Goal: Task Accomplishment & Management: Complete application form

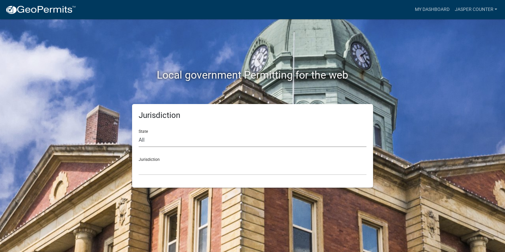
click at [208, 145] on select "All [US_STATE] [US_STATE] [US_STATE] [US_STATE] [US_STATE] [US_STATE] [US_STATE…" at bounding box center [253, 140] width 228 height 14
select select "[US_STATE]"
click at [139, 133] on select "All [US_STATE] [US_STATE] [US_STATE] [US_STATE] [US_STATE] [US_STATE] [US_STATE…" at bounding box center [253, 140] width 228 height 14
click at [184, 168] on select "[GEOGRAPHIC_DATA], [US_STATE] [GEOGRAPHIC_DATA], [US_STATE]" at bounding box center [253, 168] width 228 height 14
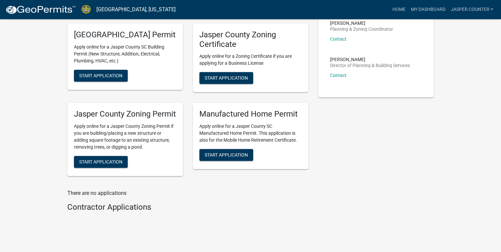
scroll to position [238, 0]
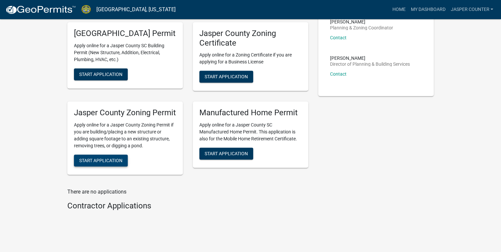
click at [116, 166] on button "Start Application" at bounding box center [101, 160] width 54 height 12
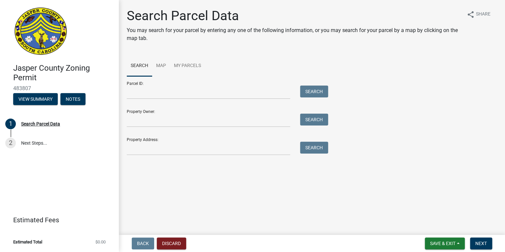
click at [157, 83] on div "Parcel ID: Search" at bounding box center [226, 87] width 198 height 23
click at [127, 92] on input "Parcel ID:" at bounding box center [208, 92] width 163 height 14
click at [128, 95] on input "Parcel ID:" at bounding box center [208, 92] width 163 height 14
paste input "[PHONE_NUMBER]"
drag, startPoint x: 136, startPoint y: 92, endPoint x: 91, endPoint y: 89, distance: 44.6
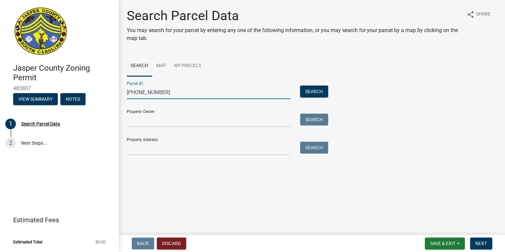
click at [91, 89] on div "[GEOGRAPHIC_DATA] Zoning Permit 483807 View Summary Notes 1 Search Parcel Data …" at bounding box center [252, 126] width 505 height 252
type input "[PHONE_NUMBER]"
click at [320, 94] on button "Search" at bounding box center [314, 91] width 28 height 12
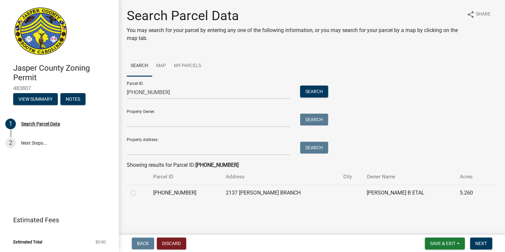
click at [139, 189] on label at bounding box center [139, 189] width 0 height 0
click at [139, 193] on input "radio" at bounding box center [141, 191] width 4 height 4
radio input "true"
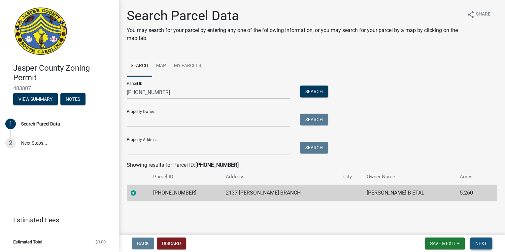
click at [474, 242] on button "Next" at bounding box center [481, 243] width 22 height 12
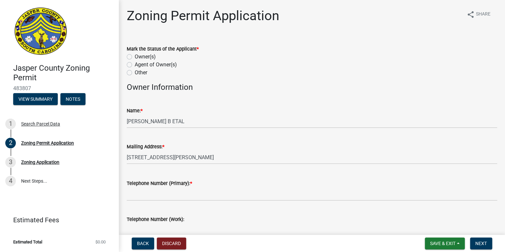
click at [135, 72] on label "Other" at bounding box center [141, 73] width 13 height 8
click at [135, 72] on input "Other" at bounding box center [137, 71] width 4 height 4
radio input "true"
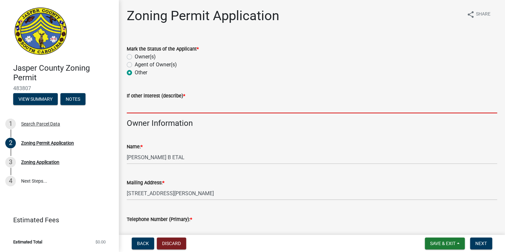
click at [152, 101] on input "If other interest (describe) *" at bounding box center [312, 107] width 370 height 14
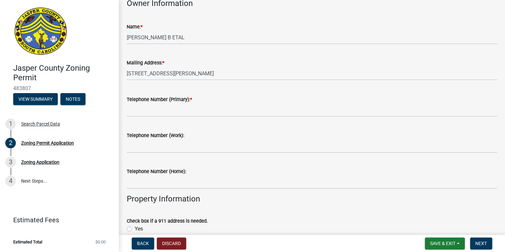
scroll to position [132, 0]
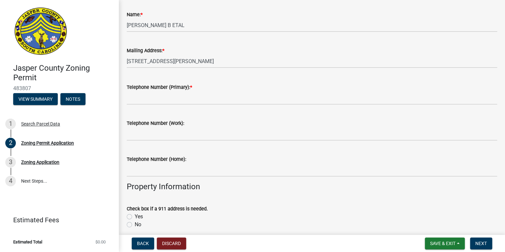
type input "Heirs"
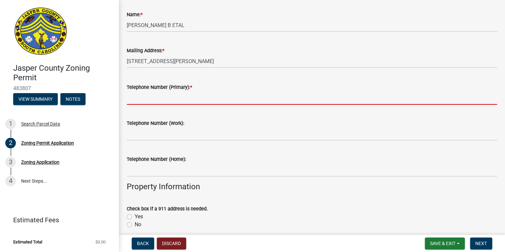
click at [165, 102] on input "Telephone Number (Primary): *" at bounding box center [312, 98] width 370 height 14
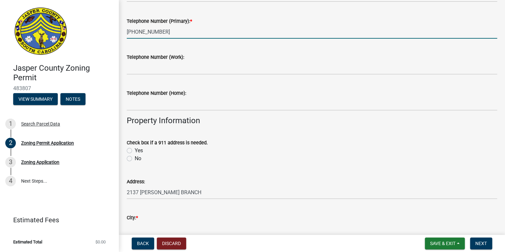
scroll to position [211, 0]
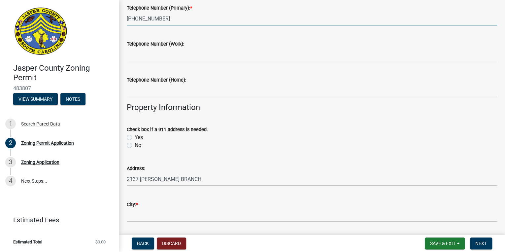
type input "[PHONE_NUMBER]"
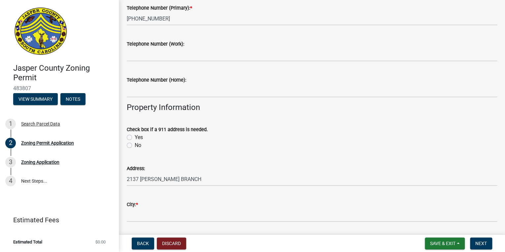
click at [135, 147] on label "No" at bounding box center [138, 145] width 7 height 8
click at [135, 146] on input "No" at bounding box center [137, 143] width 4 height 4
radio input "true"
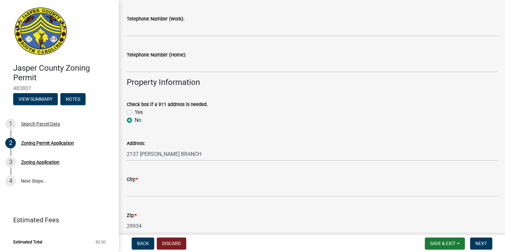
scroll to position [290, 0]
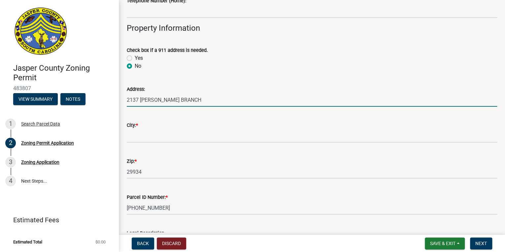
drag, startPoint x: 194, startPoint y: 100, endPoint x: 88, endPoint y: 100, distance: 105.6
click at [88, 100] on div "[GEOGRAPHIC_DATA] Zoning Permit 483807 View Summary Notes 1 Search Parcel Data …" at bounding box center [252, 126] width 505 height 252
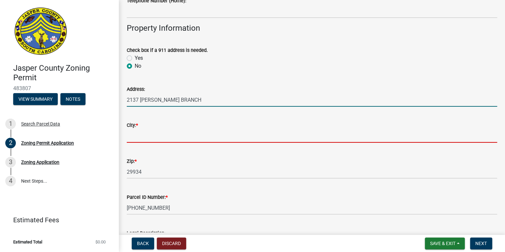
click at [134, 137] on input "City: *" at bounding box center [312, 136] width 370 height 14
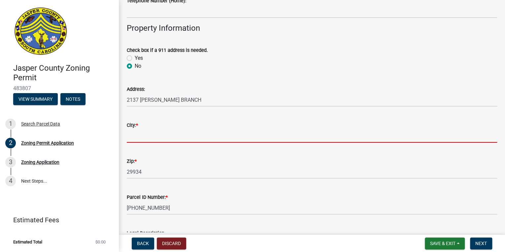
click at [142, 133] on input "City: *" at bounding box center [312, 136] width 370 height 14
type input "Ridgeland"
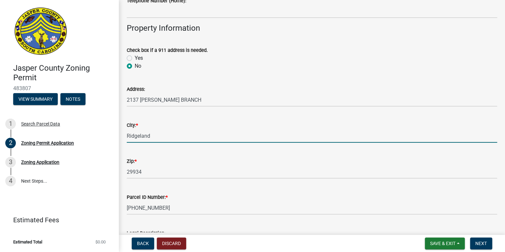
type input "[STREET_ADDRESS][PERSON_NAME]"
type input "8433381081"
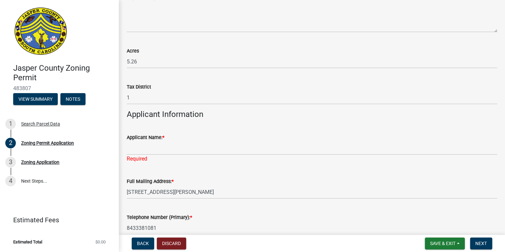
scroll to position [528, 0]
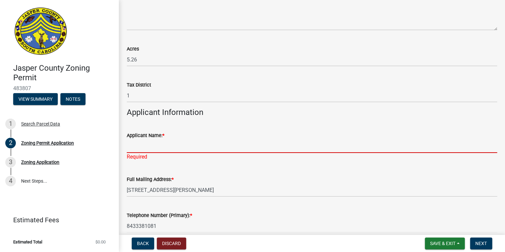
click at [139, 144] on input "Applicant Name: *" at bounding box center [312, 146] width 370 height 14
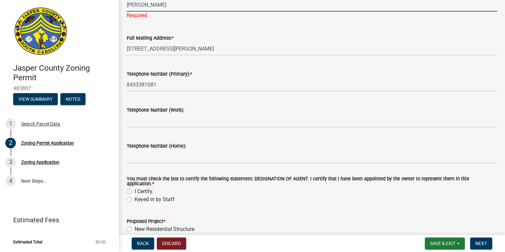
scroll to position [713, 0]
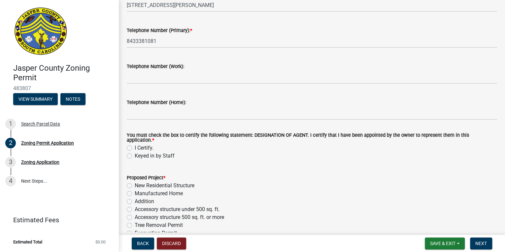
type input "[PERSON_NAME]"
click at [135, 145] on label "I Certify." at bounding box center [144, 148] width 19 height 8
click at [135, 145] on input "I Certify." at bounding box center [137, 146] width 4 height 4
radio input "true"
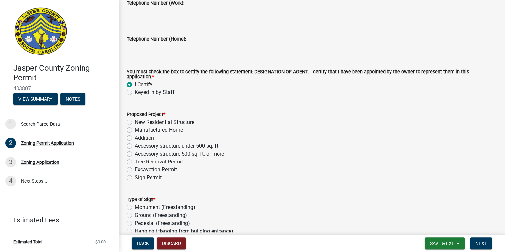
scroll to position [784, 0]
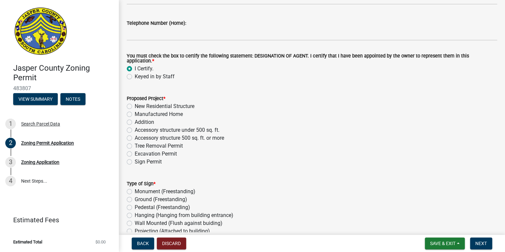
click at [135, 129] on label "Accessory structure under 500 sq. ft." at bounding box center [177, 130] width 85 height 8
click at [135, 129] on input "Accessory structure under 500 sq. ft." at bounding box center [137, 128] width 4 height 4
radio input "true"
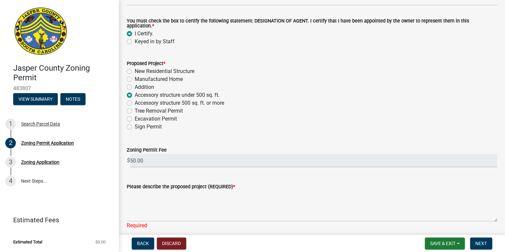
scroll to position [863, 0]
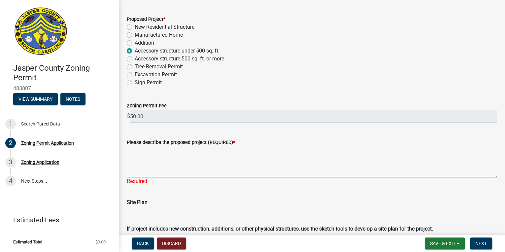
click at [168, 156] on textarea "Please describe the proposed project (REQUIRED) *" at bounding box center [312, 161] width 370 height 31
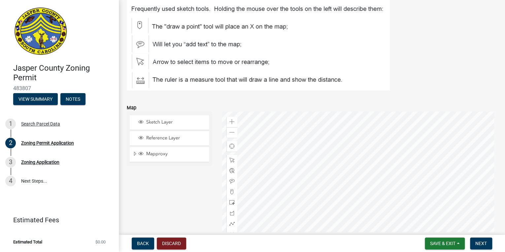
scroll to position [1127, 0]
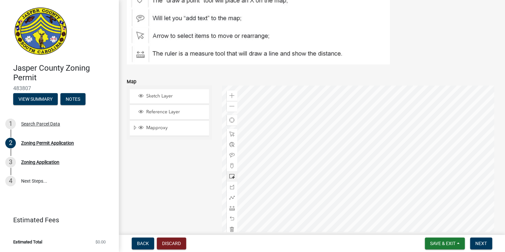
type textarea "20x20 pole barn"
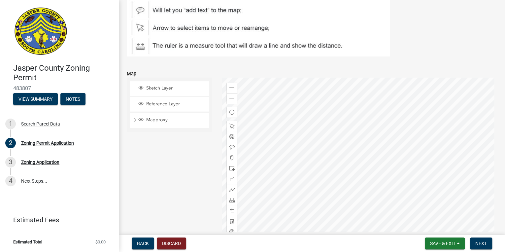
scroll to position [1119, 0]
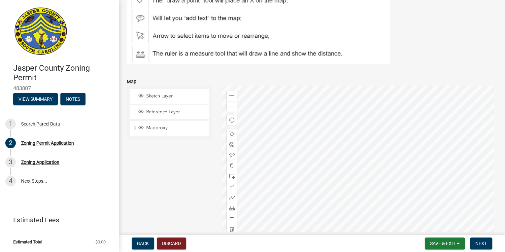
click at [375, 207] on div at bounding box center [359, 167] width 275 height 165
click at [345, 157] on div at bounding box center [359, 167] width 275 height 165
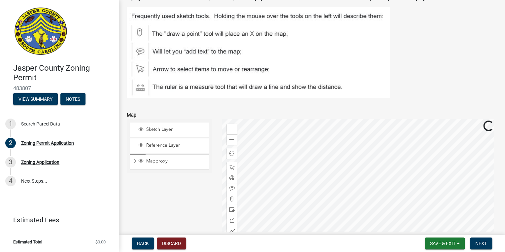
scroll to position [1040, 0]
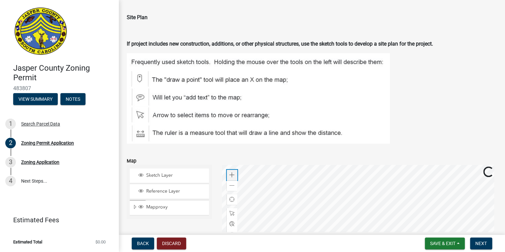
click at [229, 172] on span at bounding box center [231, 174] width 5 height 5
click at [360, 182] on div at bounding box center [359, 247] width 275 height 165
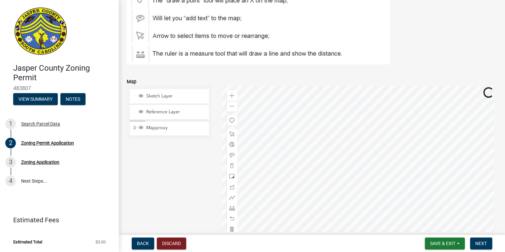
scroll to position [1146, 0]
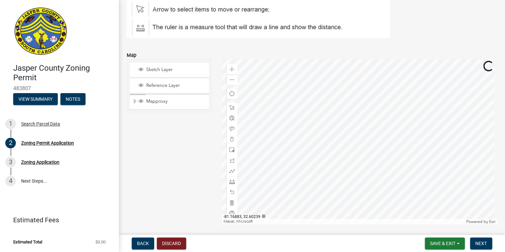
click at [362, 172] on div at bounding box center [359, 141] width 275 height 165
click at [155, 100] on span "Mapproxy" at bounding box center [176, 101] width 62 height 6
click at [156, 100] on span "Mapproxy" at bounding box center [176, 101] width 62 height 6
click at [229, 137] on span at bounding box center [231, 139] width 5 height 5
click at [388, 116] on div at bounding box center [359, 141] width 275 height 165
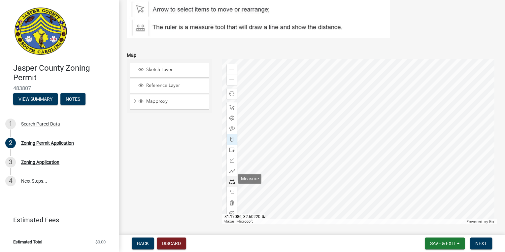
click at [230, 182] on div at bounding box center [232, 181] width 11 height 11
click at [393, 115] on div at bounding box center [359, 141] width 275 height 165
click at [412, 113] on div at bounding box center [359, 141] width 275 height 165
click at [388, 121] on div at bounding box center [359, 141] width 275 height 165
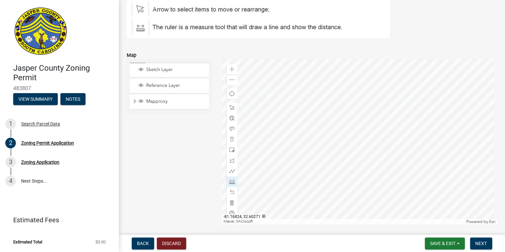
click at [398, 148] on div at bounding box center [359, 141] width 275 height 165
click at [377, 75] on div at bounding box center [359, 141] width 275 height 165
click at [385, 112] on div at bounding box center [359, 141] width 275 height 165
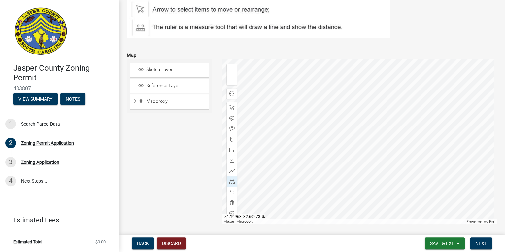
click at [313, 147] on div at bounding box center [359, 141] width 275 height 165
click at [311, 142] on div at bounding box center [359, 141] width 275 height 165
click at [384, 118] on div at bounding box center [359, 141] width 275 height 165
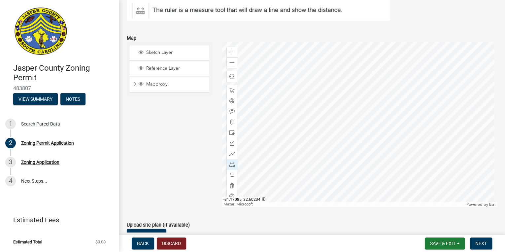
scroll to position [1172, 0]
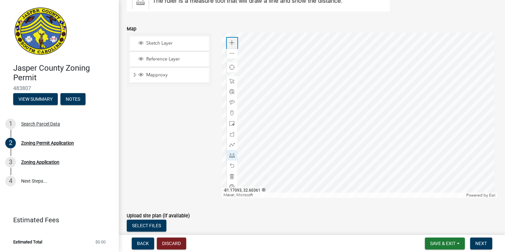
click at [234, 40] on div "Zoom in" at bounding box center [232, 43] width 11 height 11
click at [325, 118] on div at bounding box center [359, 115] width 275 height 165
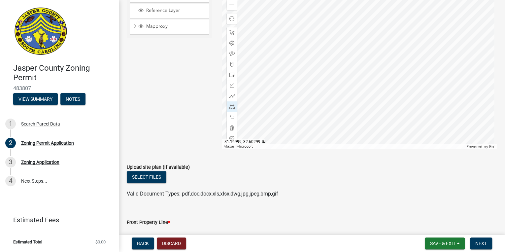
scroll to position [1278, 0]
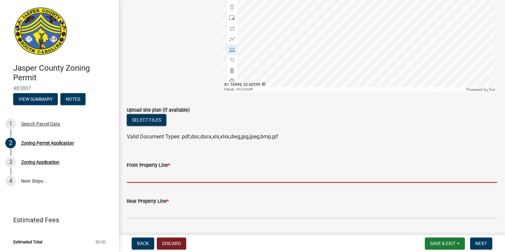
click at [137, 177] on input "Front Property Line *" at bounding box center [312, 176] width 370 height 14
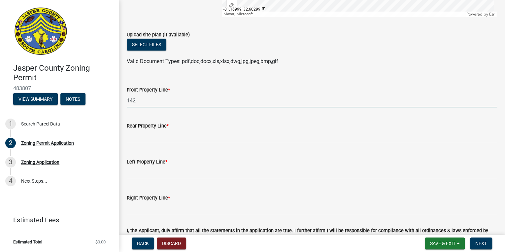
scroll to position [1357, 0]
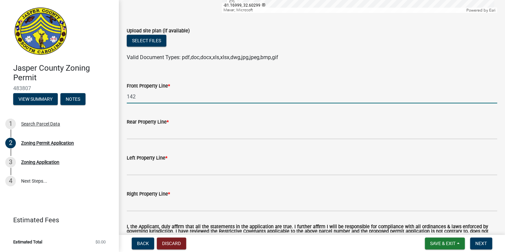
type input "142"
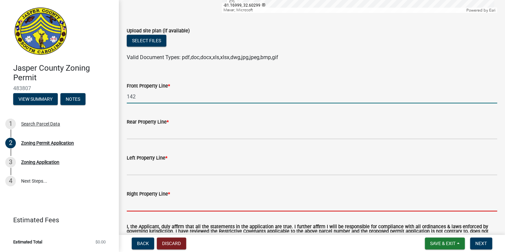
click at [148, 198] on input "Right Property Line *" at bounding box center [312, 205] width 370 height 14
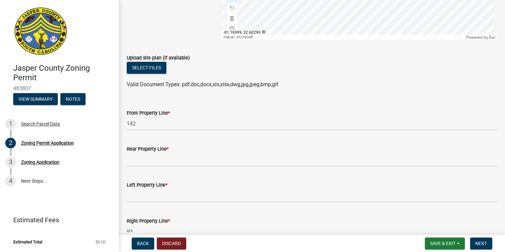
scroll to position [1330, 0]
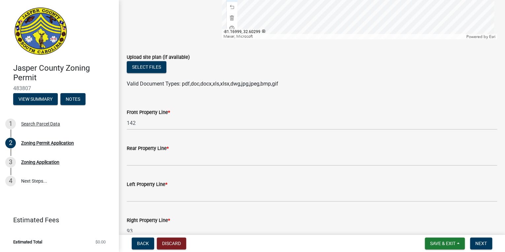
type input "93"
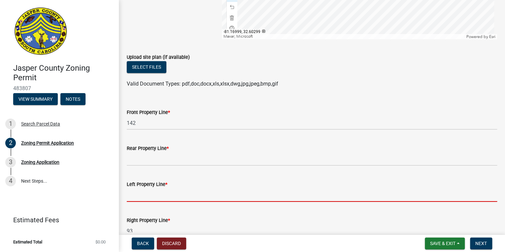
click at [149, 191] on input "Left Property Line *" at bounding box center [312, 195] width 370 height 14
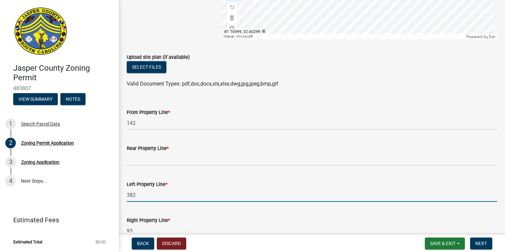
type input "382"
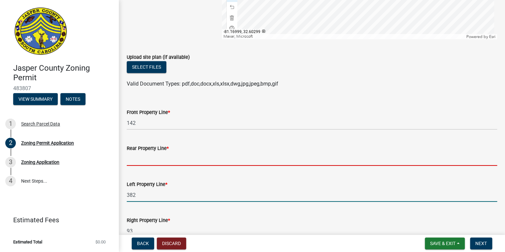
click at [168, 157] on input "Rear Property Line *" at bounding box center [312, 159] width 370 height 14
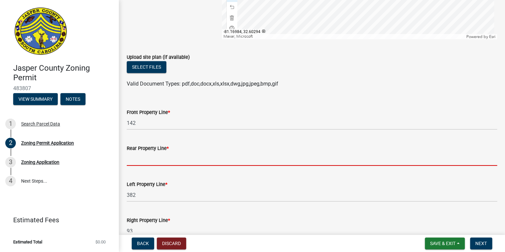
click at [150, 154] on input "Rear Property Line *" at bounding box center [312, 159] width 370 height 14
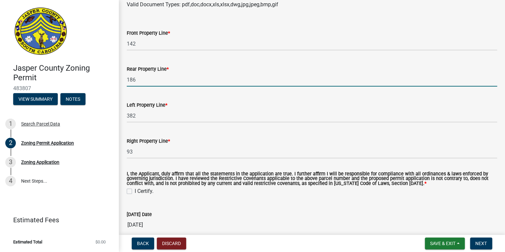
scroll to position [1489, 0]
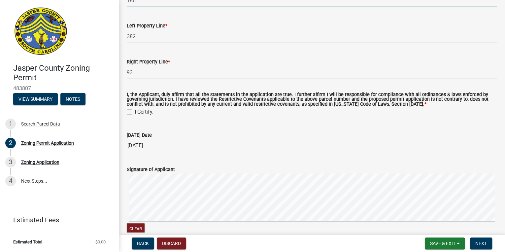
type input "186"
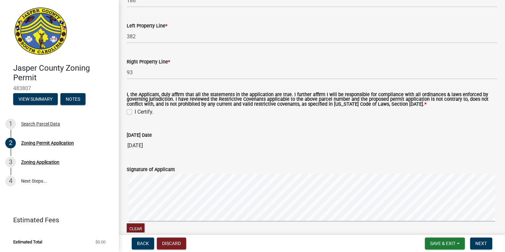
click at [135, 110] on label "I Certify." at bounding box center [144, 112] width 19 height 8
click at [135, 110] on input "I Certify." at bounding box center [137, 110] width 4 height 4
checkbox input "true"
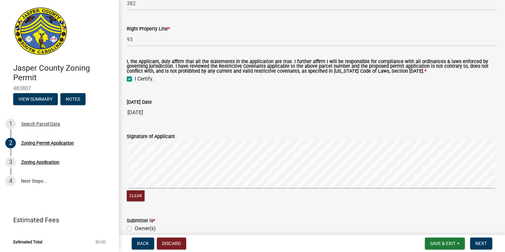
scroll to position [1568, 0]
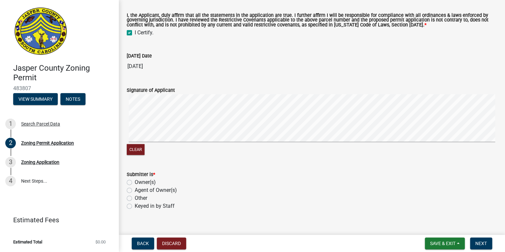
click at [135, 196] on label "Other" at bounding box center [141, 198] width 13 height 8
click at [135, 196] on input "Other" at bounding box center [137, 196] width 4 height 4
radio input "true"
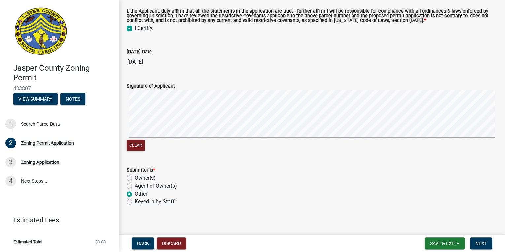
scroll to position [1574, 0]
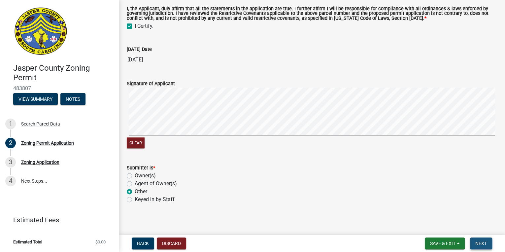
click at [476, 244] on span "Next" at bounding box center [481, 243] width 12 height 5
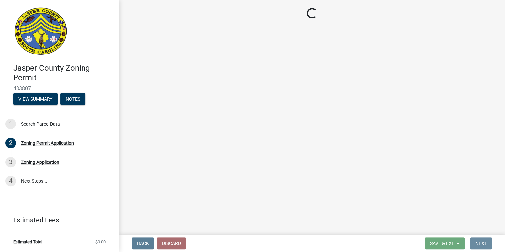
scroll to position [0, 0]
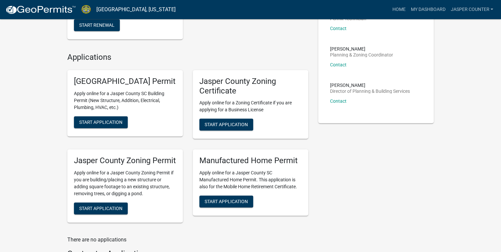
scroll to position [211, 0]
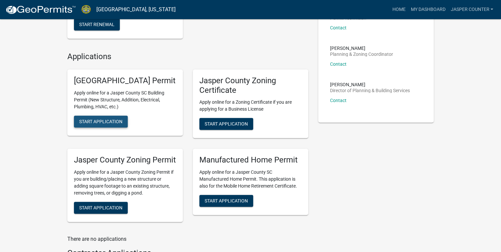
click at [107, 124] on span "Start Application" at bounding box center [100, 120] width 43 height 5
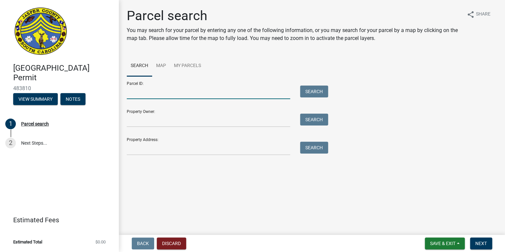
click at [130, 95] on input "Parcel ID:" at bounding box center [208, 92] width 163 height 14
paste input "2137 [PERSON_NAME] BRANCH"
type input "2137 [PERSON_NAME] BRANCH"
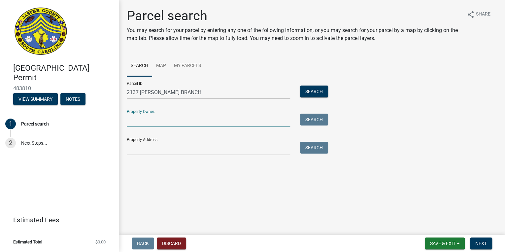
click at [147, 120] on input "Property Owner:" at bounding box center [208, 120] width 163 height 14
paste input "2137 [PERSON_NAME] BRANCH"
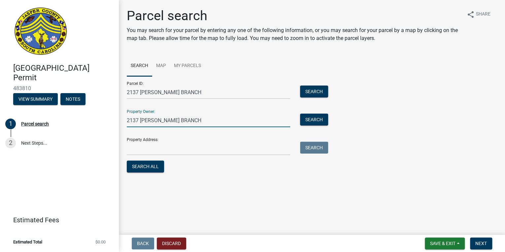
type input "2137 [PERSON_NAME] BRANCH"
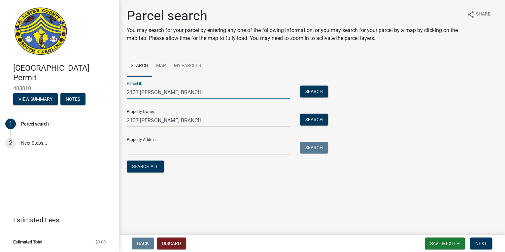
drag, startPoint x: 178, startPoint y: 93, endPoint x: 36, endPoint y: 89, distance: 141.6
click at [36, 89] on div "Jasper County Building Permit 483810 View Summary Notes 1 Parcel search 2 Next …" at bounding box center [252, 126] width 505 height 252
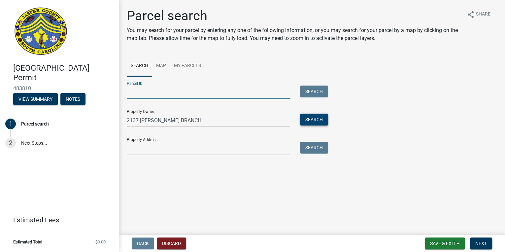
click at [304, 118] on button "Search" at bounding box center [314, 119] width 28 height 12
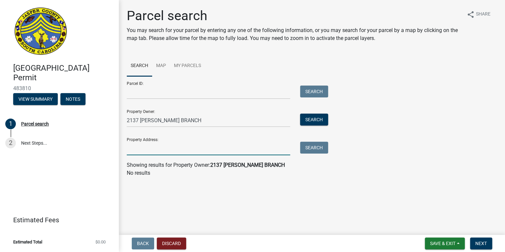
click at [178, 148] on input "Property Address:" at bounding box center [208, 149] width 163 height 14
paste input "2137 [PERSON_NAME] BRANCH"
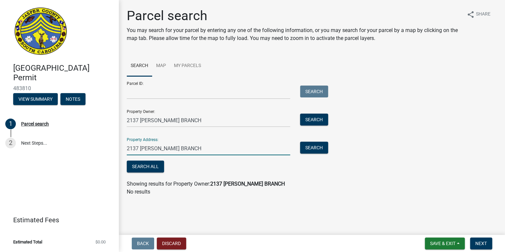
type input "2137 [PERSON_NAME] BRANCH"
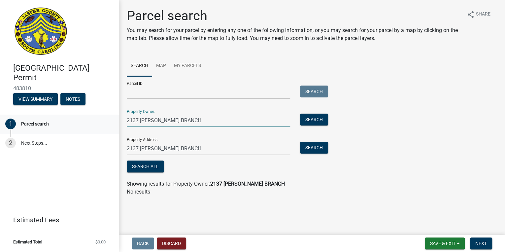
drag, startPoint x: 185, startPoint y: 123, endPoint x: 45, endPoint y: 128, distance: 140.3
click at [45, 128] on div "Jasper County Building Permit 483810 View Summary Notes 1 Parcel search 2 Next …" at bounding box center [252, 126] width 505 height 252
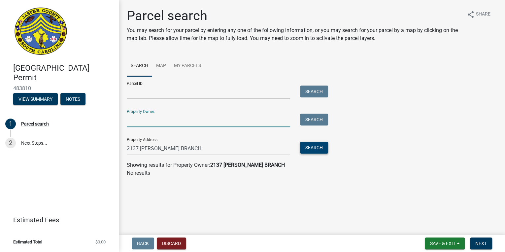
click at [307, 148] on button "Search" at bounding box center [314, 148] width 28 height 12
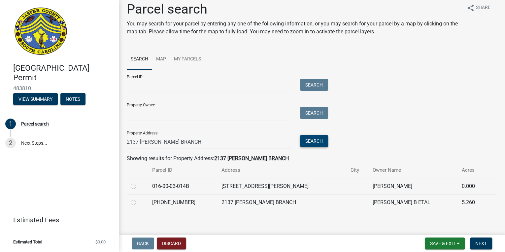
scroll to position [10, 0]
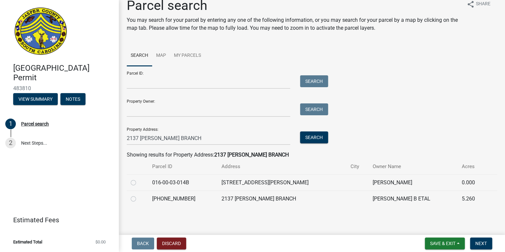
click at [130, 184] on td at bounding box center [137, 182] width 21 height 16
click at [139, 195] on label at bounding box center [139, 195] width 0 height 0
click at [139, 199] on input "radio" at bounding box center [141, 197] width 4 height 4
radio input "true"
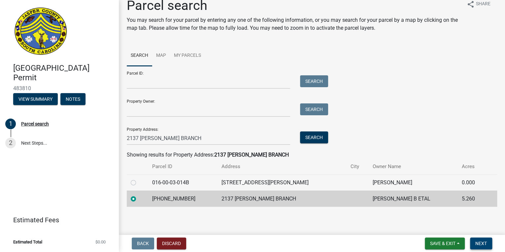
click at [479, 243] on span "Next" at bounding box center [481, 243] width 12 height 5
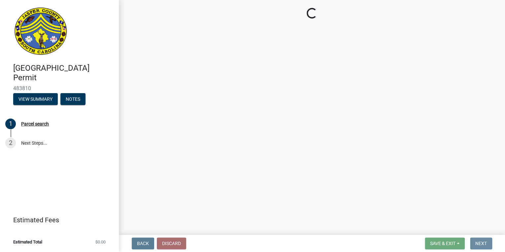
scroll to position [0, 0]
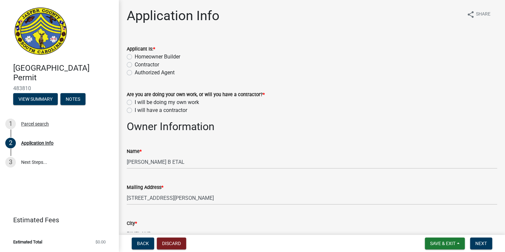
click at [135, 58] on label "Homeowner Builder" at bounding box center [158, 57] width 46 height 8
click at [135, 57] on input "Homeowner Builder" at bounding box center [137, 55] width 4 height 4
radio input "true"
click at [135, 101] on label "I will be doing my own work" at bounding box center [167, 102] width 64 height 8
click at [135, 101] on input "I will be doing my own work" at bounding box center [137, 100] width 4 height 4
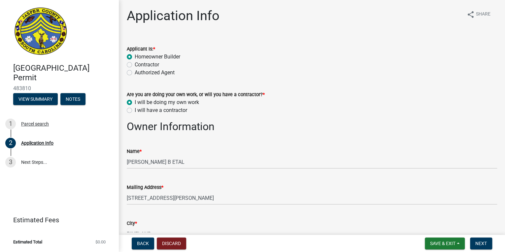
radio input "true"
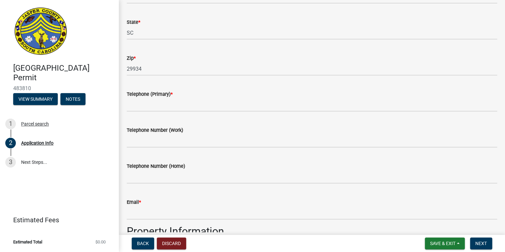
scroll to position [238, 0]
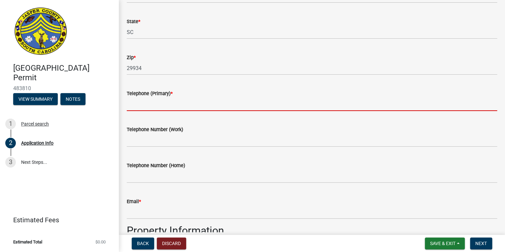
click at [160, 104] on input "Telephone (Primary) *" at bounding box center [312, 104] width 370 height 14
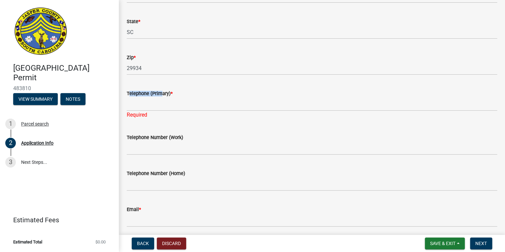
drag, startPoint x: 126, startPoint y: 93, endPoint x: 157, endPoint y: 94, distance: 30.7
click at [157, 94] on div "Telephone (Primary) * Required" at bounding box center [312, 99] width 380 height 39
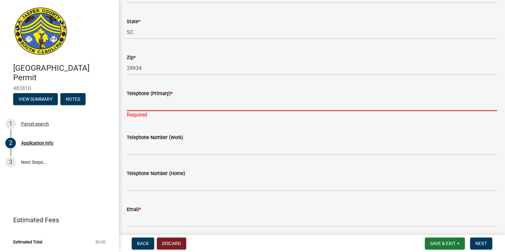
drag, startPoint x: 157, startPoint y: 94, endPoint x: 136, endPoint y: 107, distance: 24.2
click at [136, 107] on input "Telephone (Primary) *" at bounding box center [312, 104] width 370 height 14
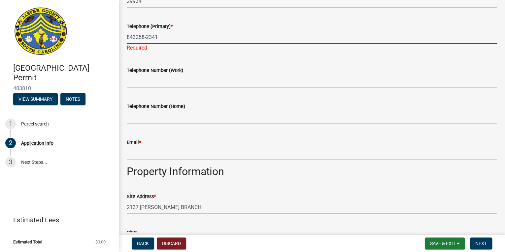
scroll to position [343, 0]
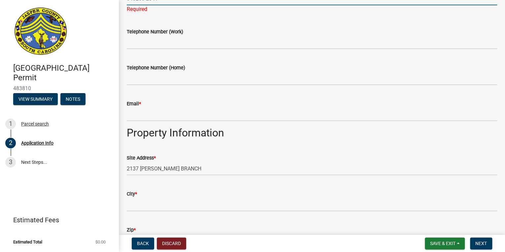
type input "843258-2341"
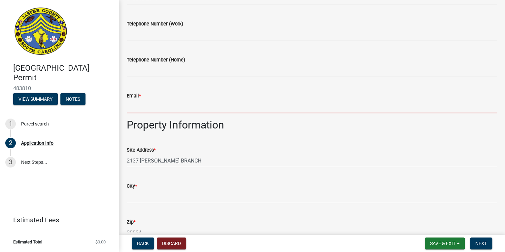
click at [141, 117] on wm-data-entity-input "Email *" at bounding box center [312, 100] width 370 height 36
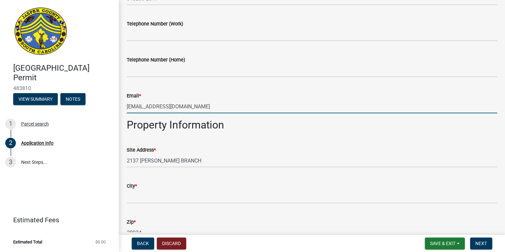
type input "na@gmail.com"
click at [294, 146] on div "Site Address *" at bounding box center [312, 150] width 370 height 8
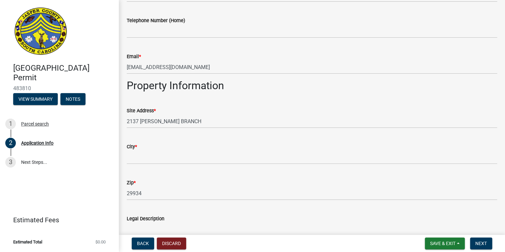
scroll to position [422, 0]
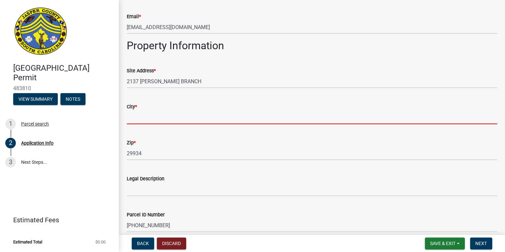
click at [156, 116] on input "City *" at bounding box center [312, 118] width 370 height 14
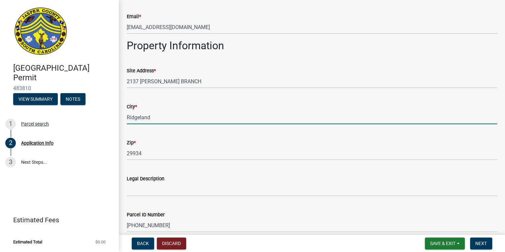
drag, startPoint x: 153, startPoint y: 119, endPoint x: 126, endPoint y: 124, distance: 27.9
type input "Pineland"
drag, startPoint x: 149, startPoint y: 119, endPoint x: 71, endPoint y: 119, distance: 78.2
click at [71, 119] on div "Jasper County Building Permit 483810 View Summary Notes 1 Parcel search 2 Appli…" at bounding box center [252, 126] width 505 height 252
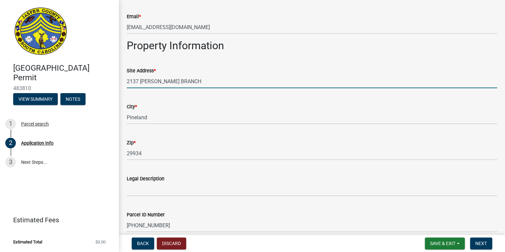
click at [250, 79] on input "2137 [PERSON_NAME] BRANCH" at bounding box center [312, 82] width 370 height 14
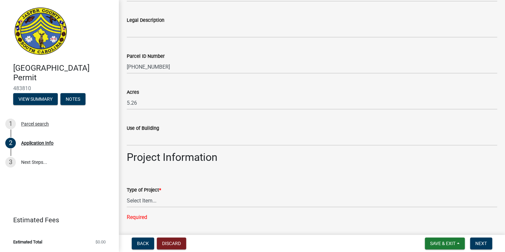
scroll to position [660, 0]
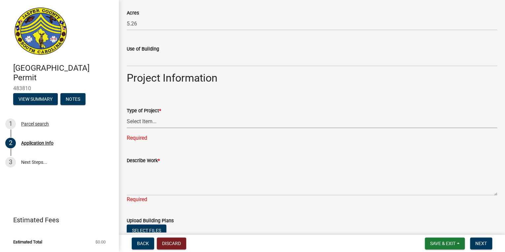
click at [160, 119] on select "Select Item... Construction Trailer/Shipping Container Residential Demolition C…" at bounding box center [312, 121] width 370 height 14
click at [127, 114] on select "Select Item... Construction Trailer/Shipping Container Residential Demolition C…" at bounding box center [312, 121] width 370 height 14
select select "f53fa719-3ff7-48d2-9eb7-3bbc18bb9995"
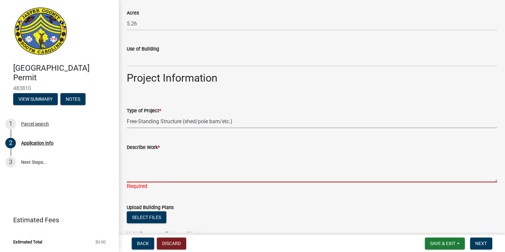
click at [156, 161] on textarea "Describe Work *" at bounding box center [312, 166] width 370 height 31
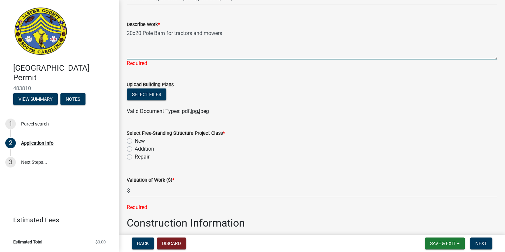
scroll to position [792, 0]
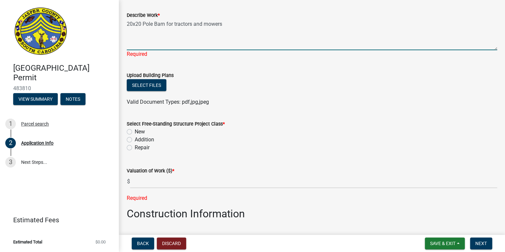
type textarea "20x20 Pole Barn for tractors and mowers"
click at [130, 131] on div "Select Free-Standing Structure Project Class * New Addition Repair" at bounding box center [312, 136] width 370 height 32
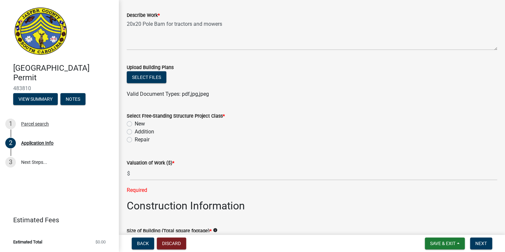
click at [135, 122] on label "New" at bounding box center [140, 124] width 10 height 8
click at [135, 122] on input "New" at bounding box center [137, 122] width 4 height 4
radio input "true"
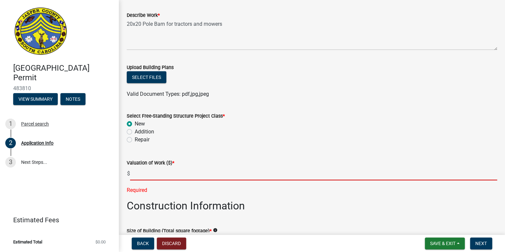
click at [147, 172] on input "text" at bounding box center [313, 174] width 367 height 14
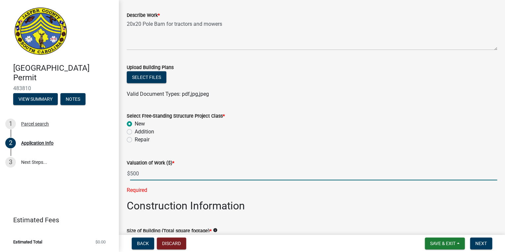
type input "500"
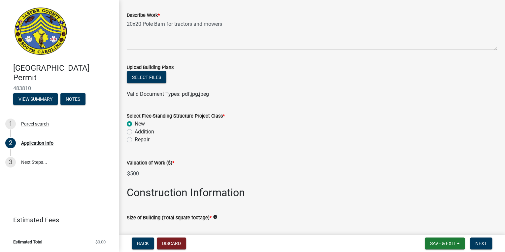
click at [282, 149] on wm-data-entity-input "Select Free-Standing Structure Project Class * New Addition Repair" at bounding box center [312, 127] width 370 height 46
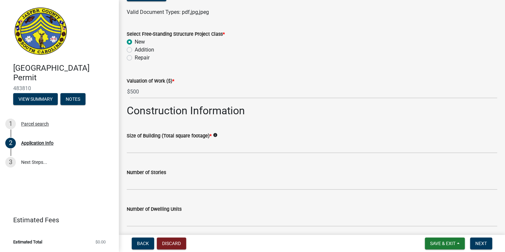
scroll to position [924, 0]
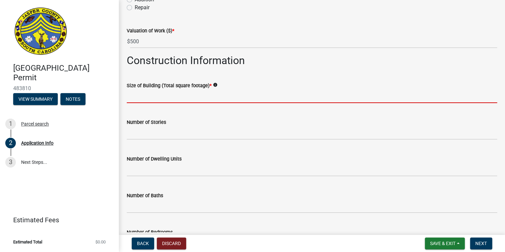
click at [177, 98] on input "text" at bounding box center [312, 96] width 370 height 14
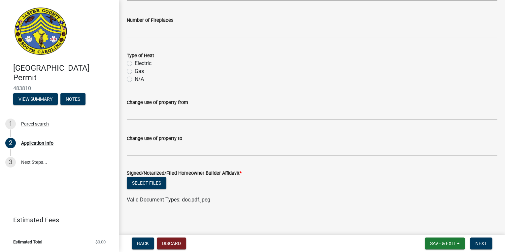
scroll to position [1175, 0]
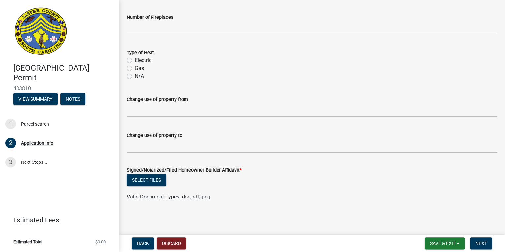
type input "400"
click at [135, 61] on label "Electric" at bounding box center [143, 60] width 17 height 8
click at [135, 61] on input "Electric" at bounding box center [137, 58] width 4 height 4
radio input "true"
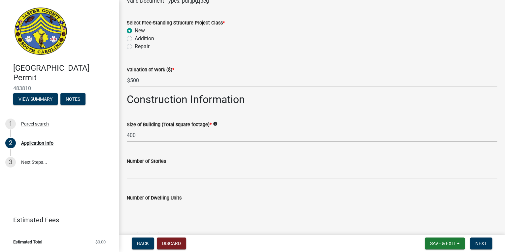
scroll to position [779, 0]
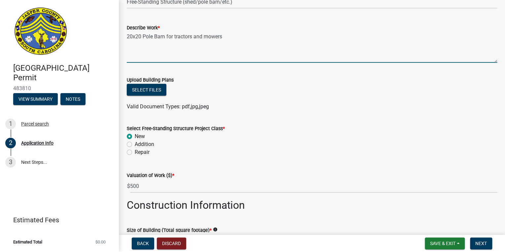
click at [248, 40] on textarea "20x20 Pole Barn for tractors and mowers" at bounding box center [312, 47] width 370 height 31
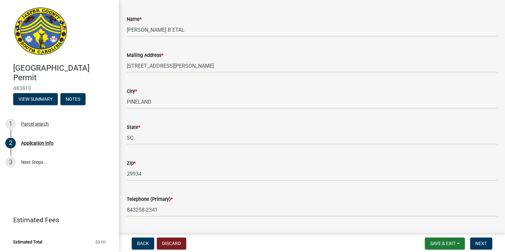
scroll to position [158, 0]
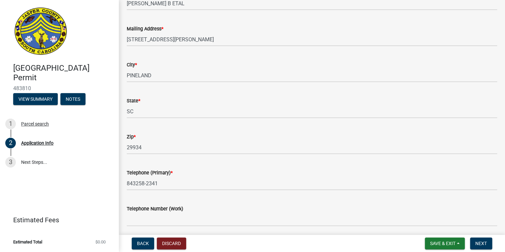
type textarea "20x20 Pole Barn for tractors and mowers with power"
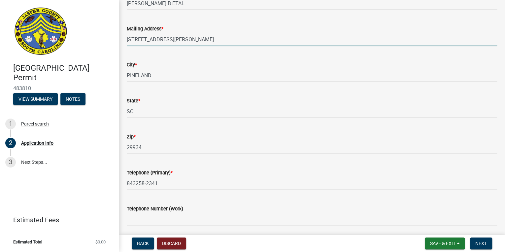
click at [139, 42] on input "2153 GILLISON BRANCH RD" at bounding box center [312, 40] width 370 height 14
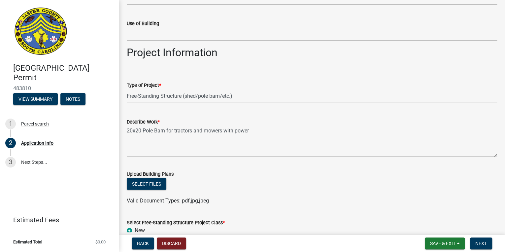
scroll to position [739, 0]
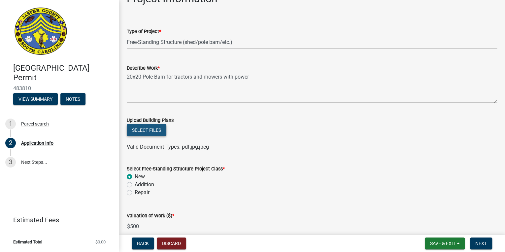
click at [157, 132] on button "Select files" at bounding box center [147, 130] width 40 height 12
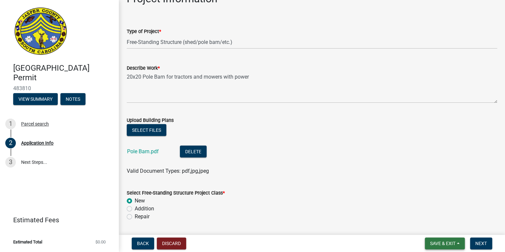
click at [446, 243] on span "Save & Exit" at bounding box center [442, 243] width 25 height 5
click at [440, 226] on button "Save & Exit" at bounding box center [438, 226] width 53 height 16
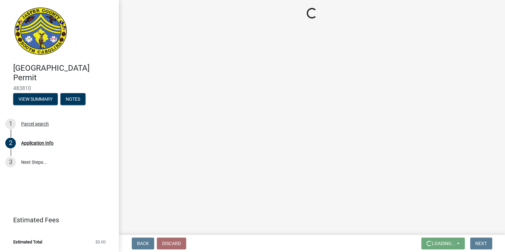
scroll to position [0, 0]
